Goal: Navigation & Orientation: Find specific page/section

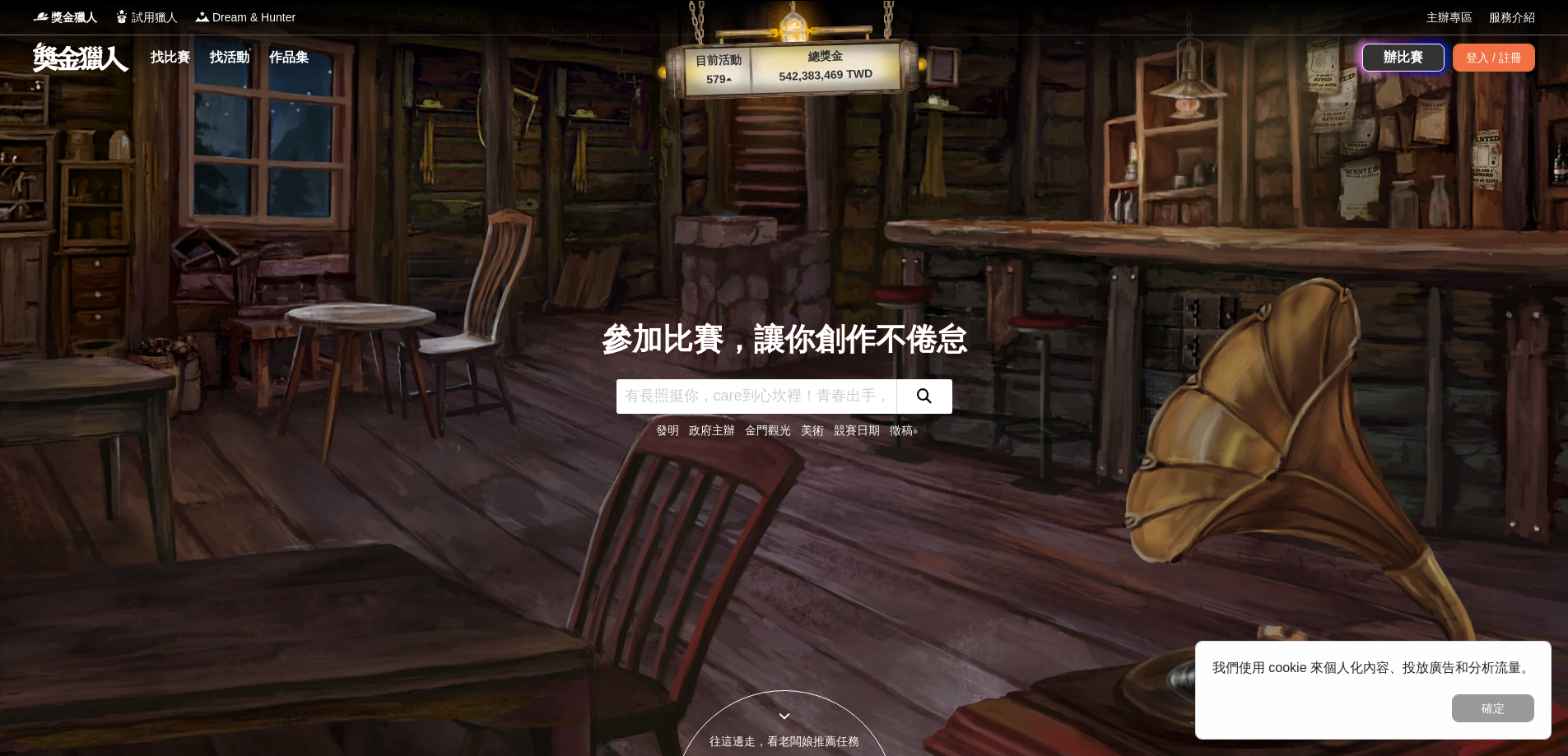
click at [165, 52] on link "找比賽" at bounding box center [169, 58] width 52 height 23
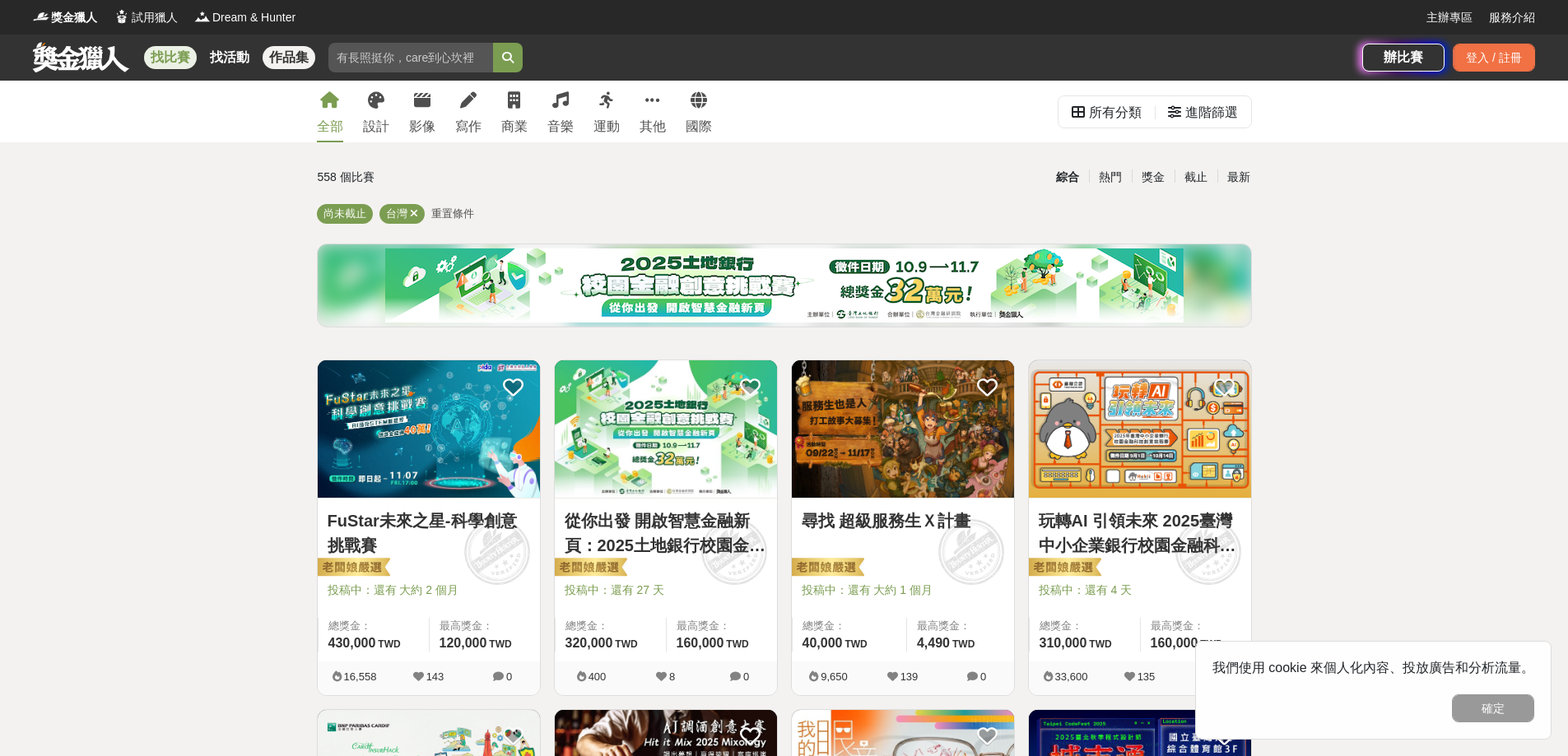
click at [282, 64] on link "作品集" at bounding box center [288, 58] width 52 height 23
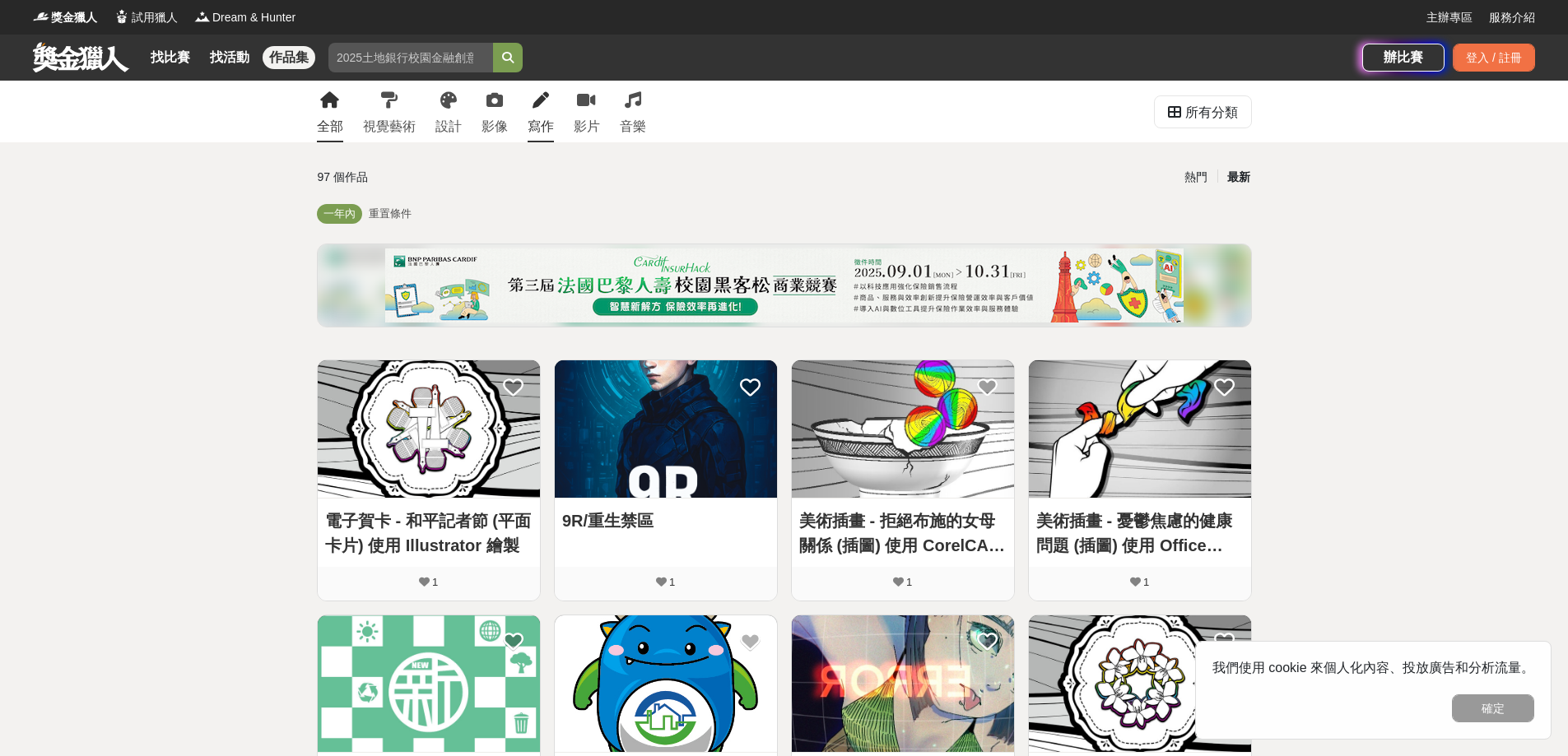
click at [530, 119] on div "寫作" at bounding box center [541, 127] width 27 height 20
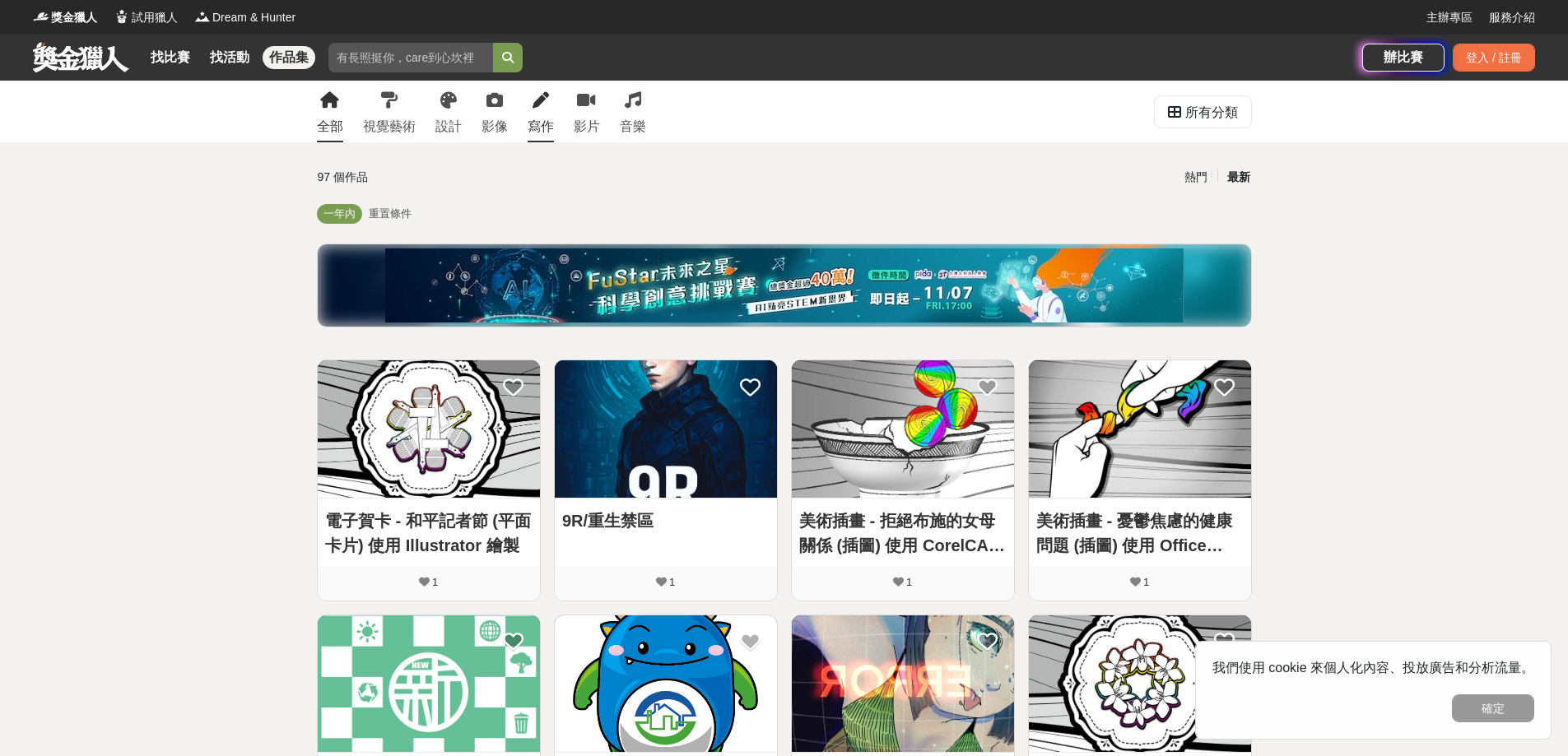
click at [544, 104] on icon at bounding box center [540, 100] width 17 height 17
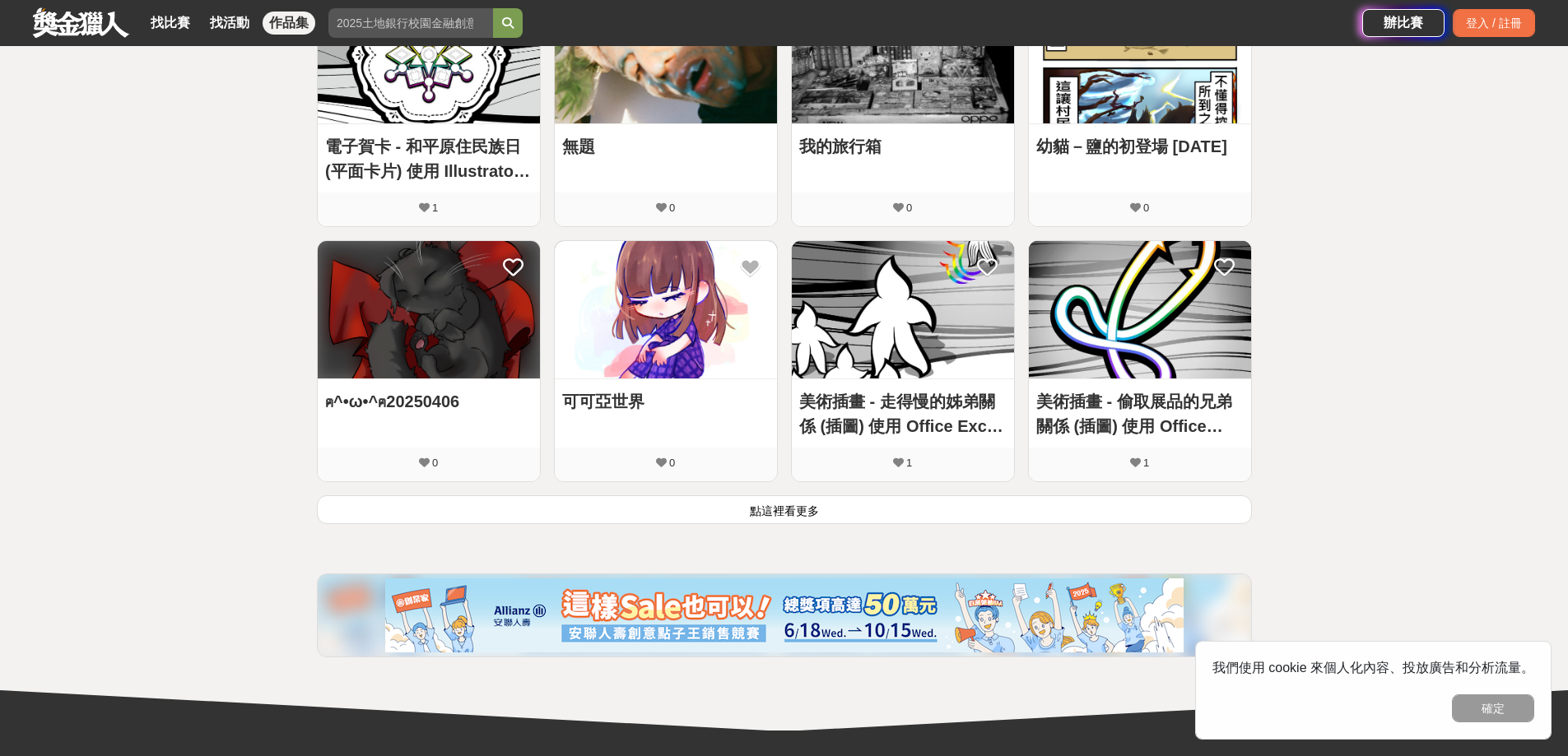
scroll to position [988, 0]
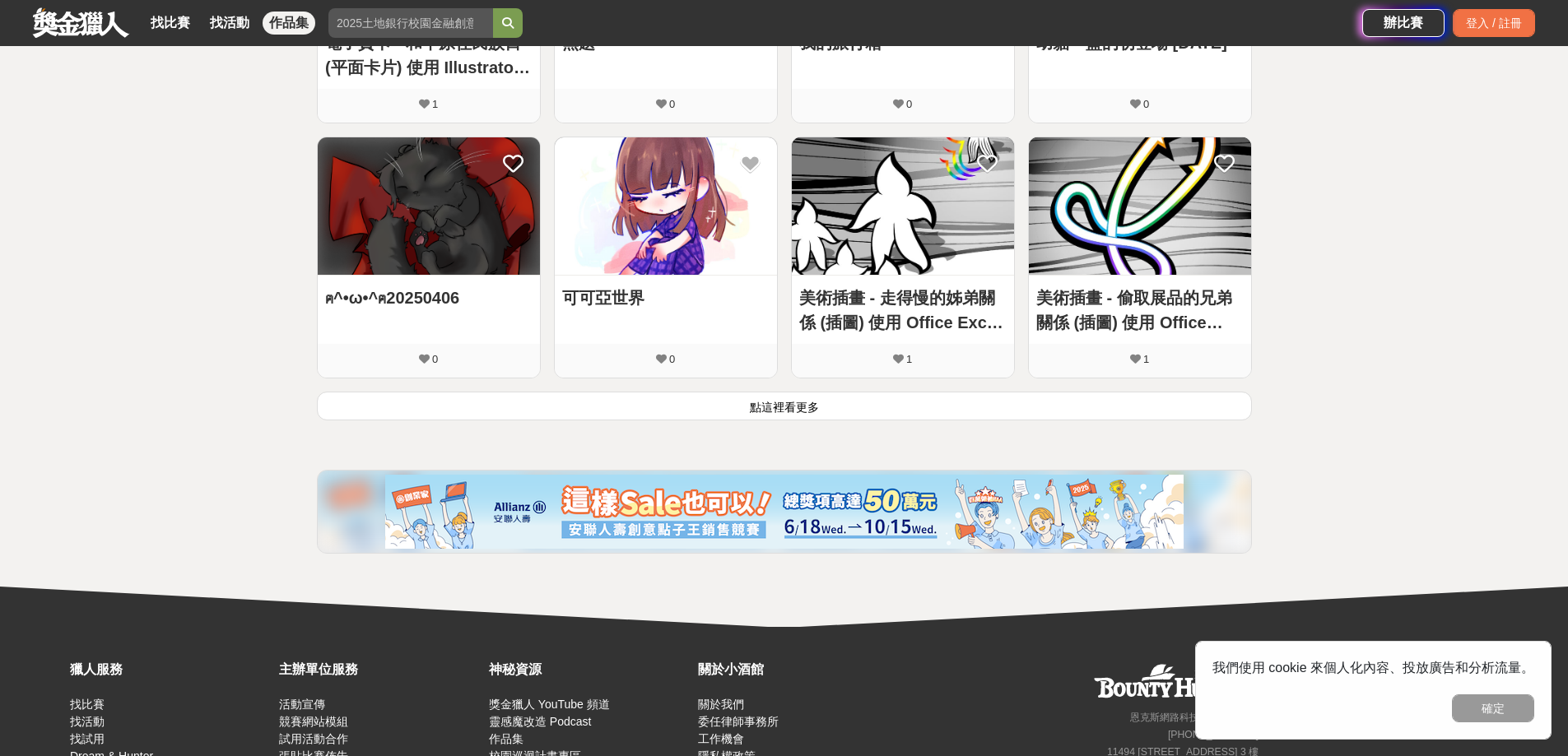
click at [737, 392] on button "點這裡看更多" at bounding box center [784, 406] width 935 height 29
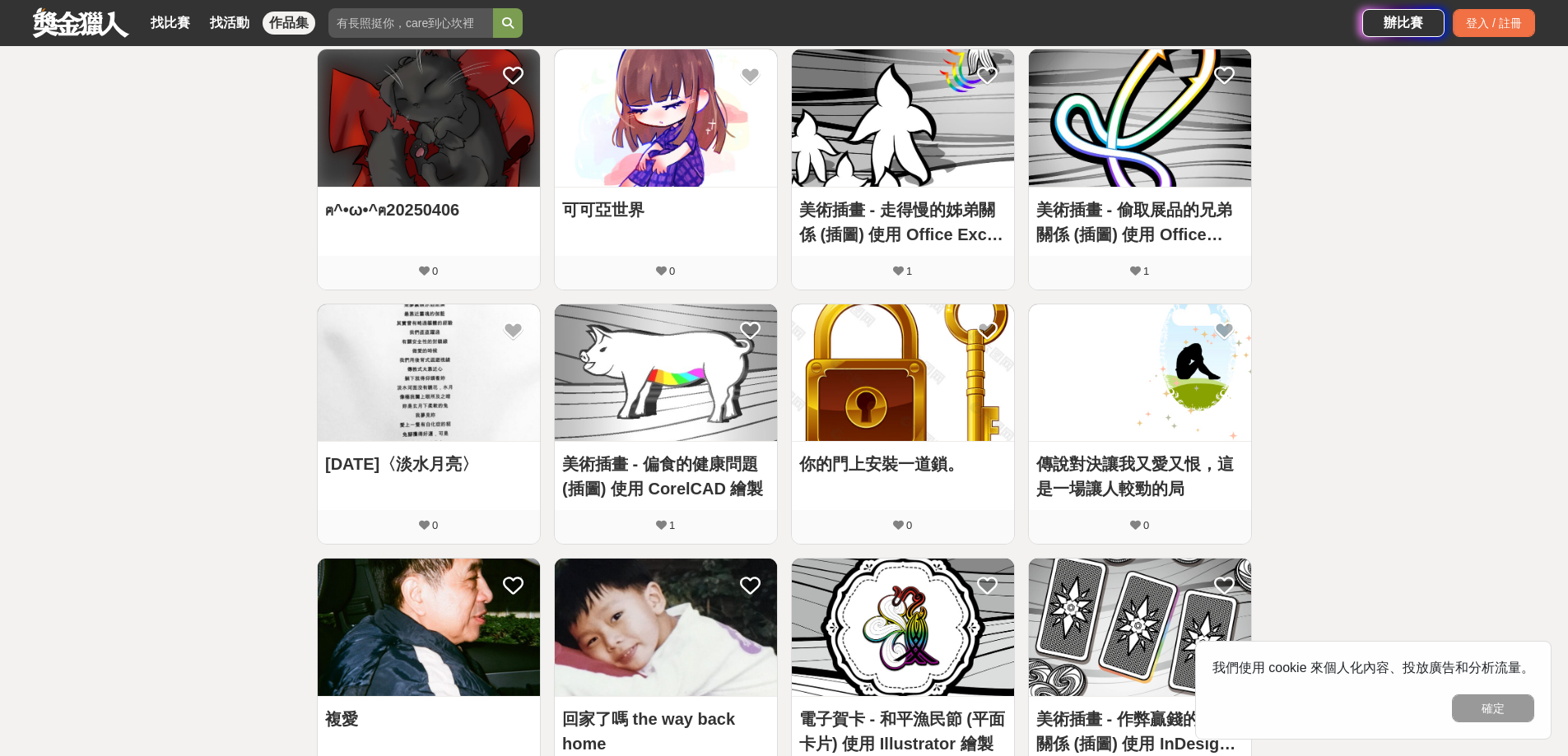
scroll to position [1070, 0]
